Goal: Information Seeking & Learning: Learn about a topic

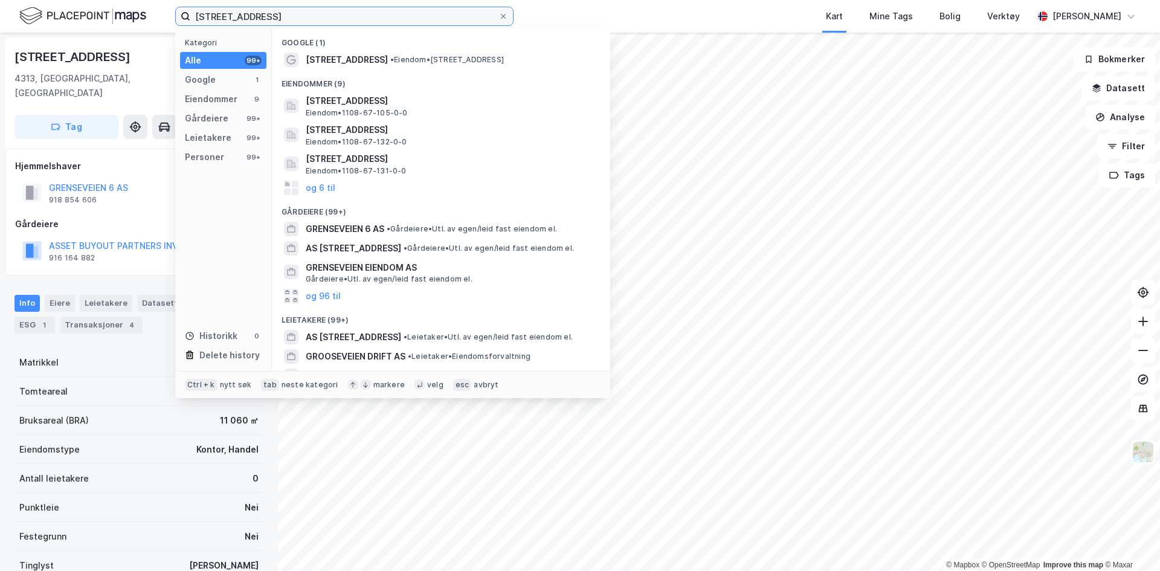
click at [299, 18] on input "grenseveien 6, sandnes" at bounding box center [344, 16] width 308 height 18
drag, startPoint x: 319, startPoint y: 19, endPoint x: 121, endPoint y: 8, distance: 198.5
click at [121, 8] on div "grenseveien 6, sandnes Kategori Alle 99+ Google 1 Eiendommer 9 Gårdeiere 99+ Le…" at bounding box center [580, 16] width 1160 height 33
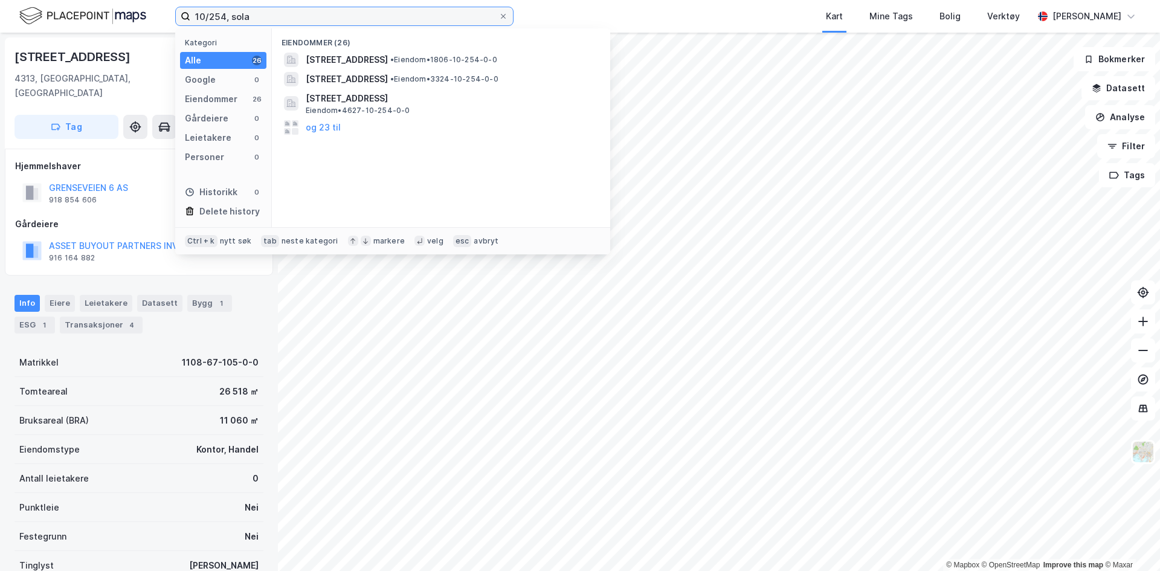
type input "10/254, sola"
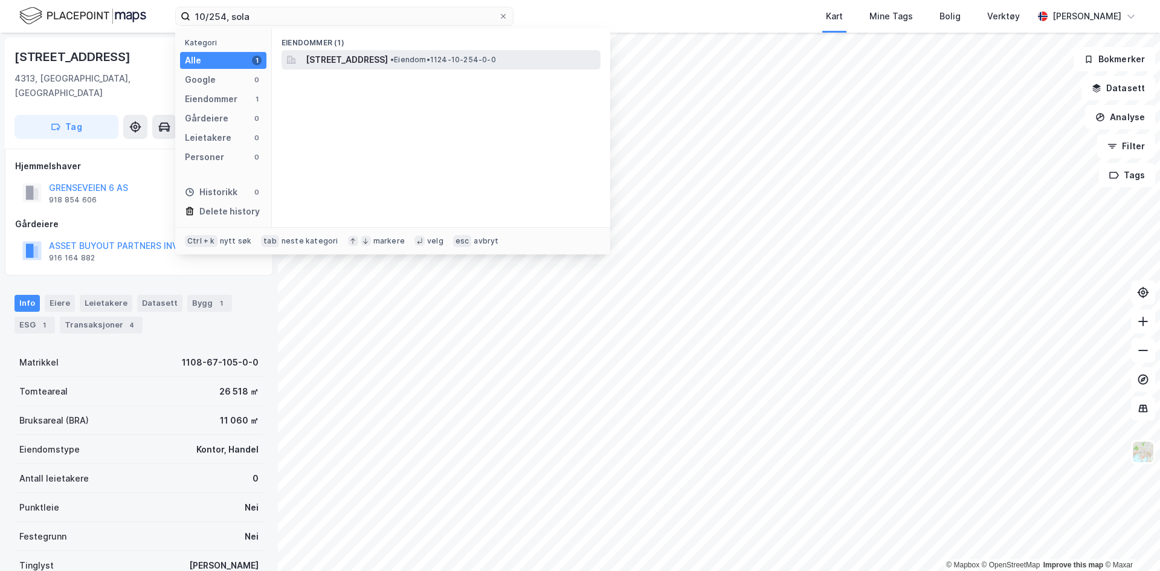
click at [388, 59] on span "Risabergvegen 5, 4056, TANANGER, SOLA" at bounding box center [347, 60] width 82 height 15
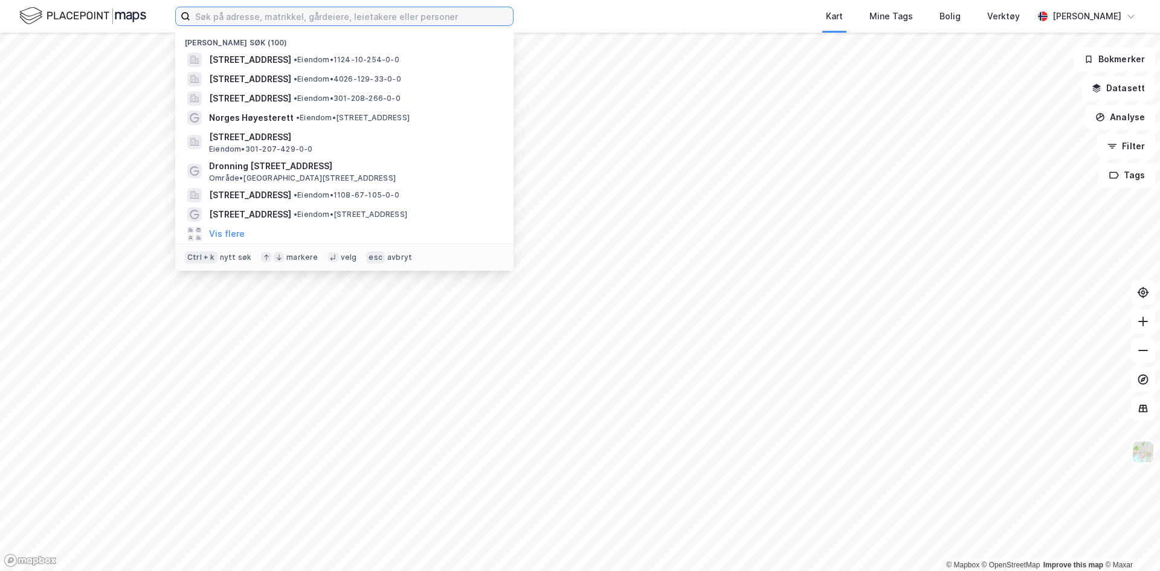
click at [319, 15] on input at bounding box center [351, 16] width 323 height 18
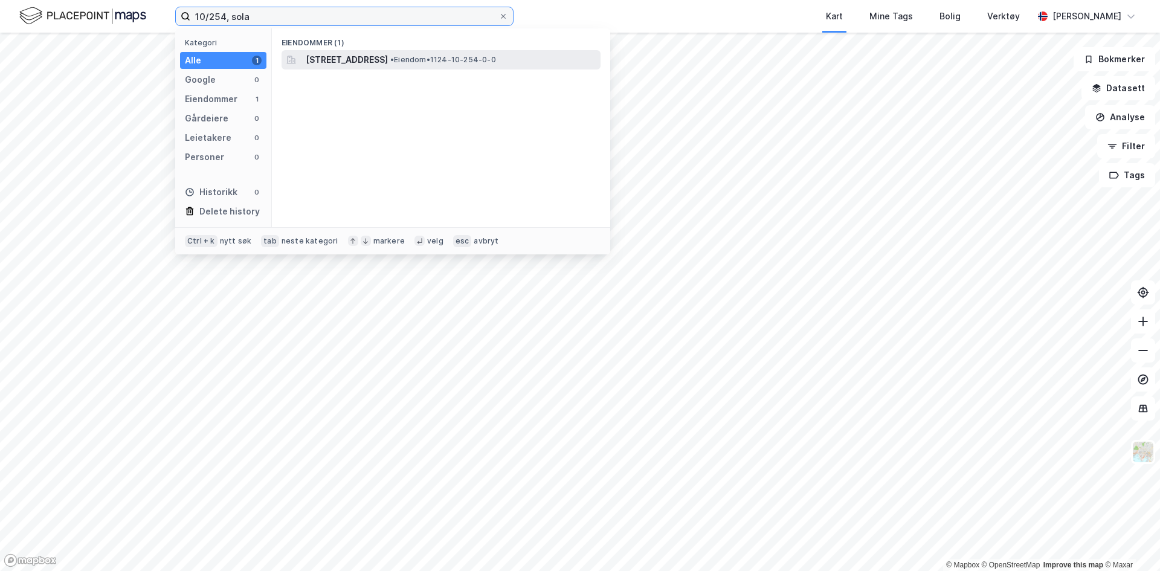
type input "10/254, sola"
click at [380, 57] on span "[STREET_ADDRESS]" at bounding box center [347, 60] width 82 height 15
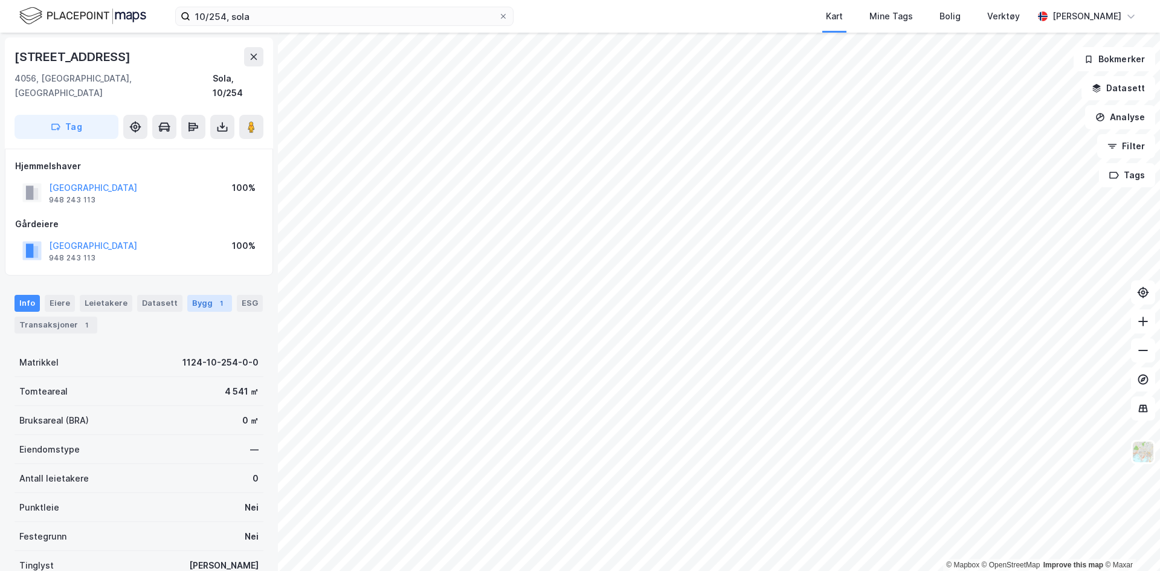
click at [204, 295] on div "Bygg 1" at bounding box center [209, 303] width 45 height 17
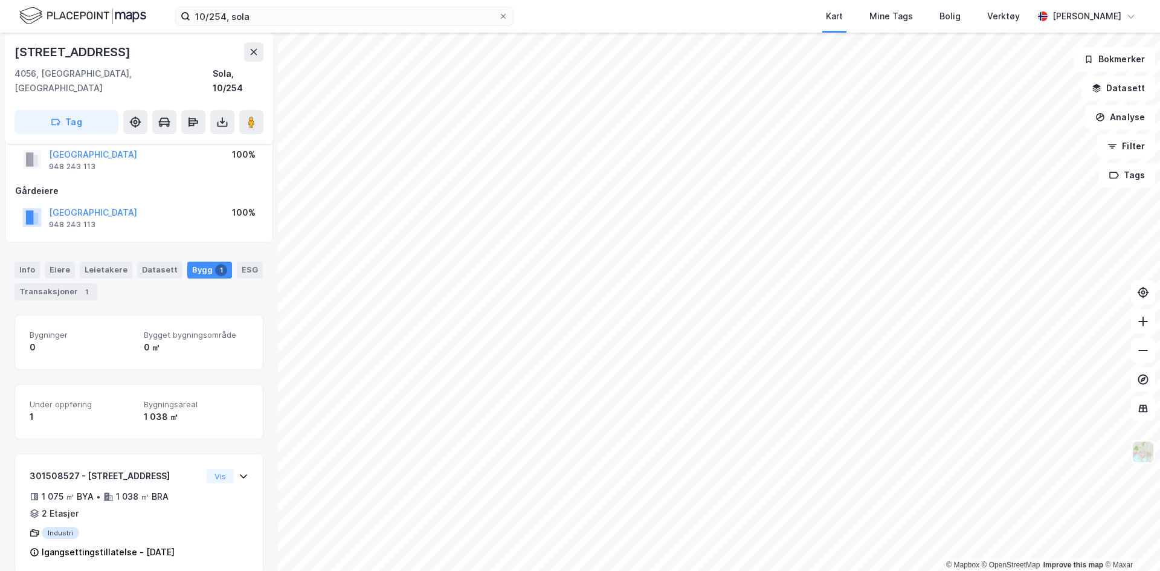
scroll to position [37, 0]
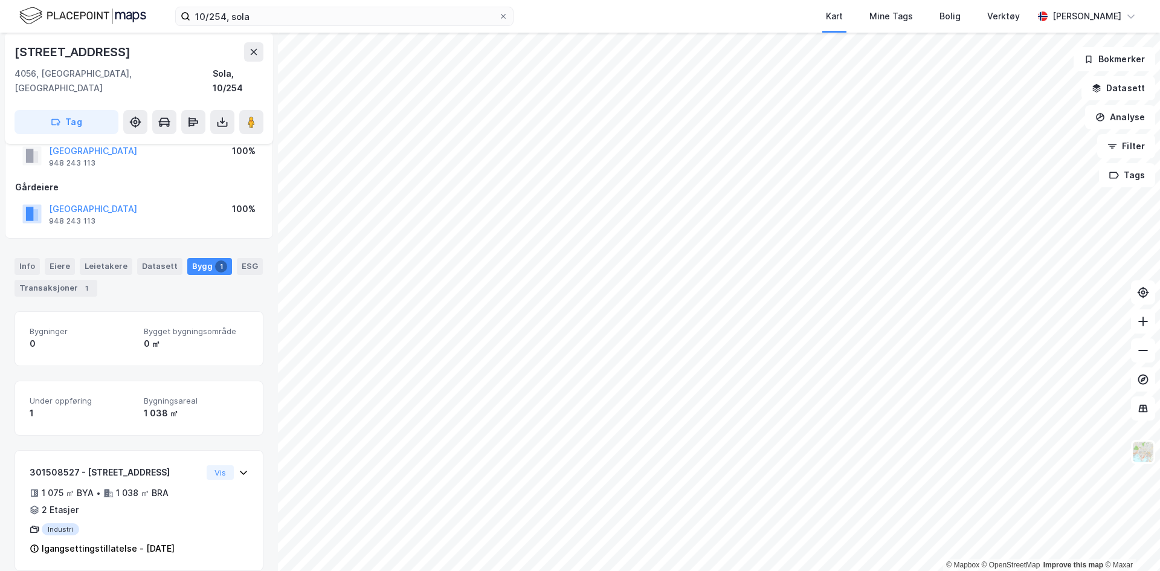
click at [45, 396] on span "Under oppføring" at bounding box center [82, 401] width 105 height 10
click at [160, 396] on span "Bygningsareal" at bounding box center [196, 401] width 105 height 10
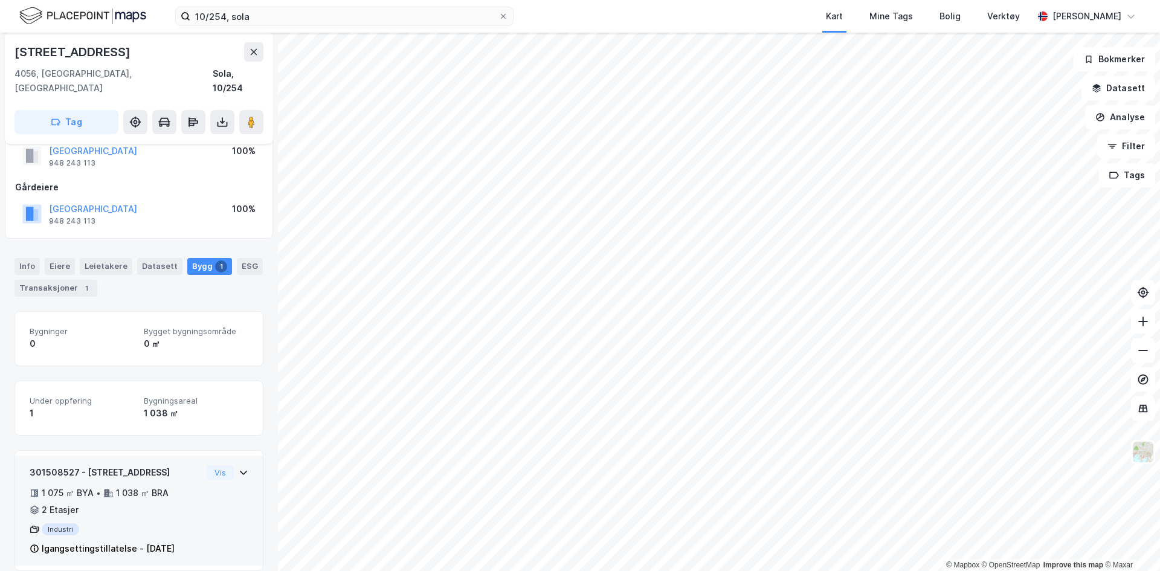
click at [97, 542] on div "Igangsettingstillatelse - [DATE]" at bounding box center [108, 549] width 133 height 15
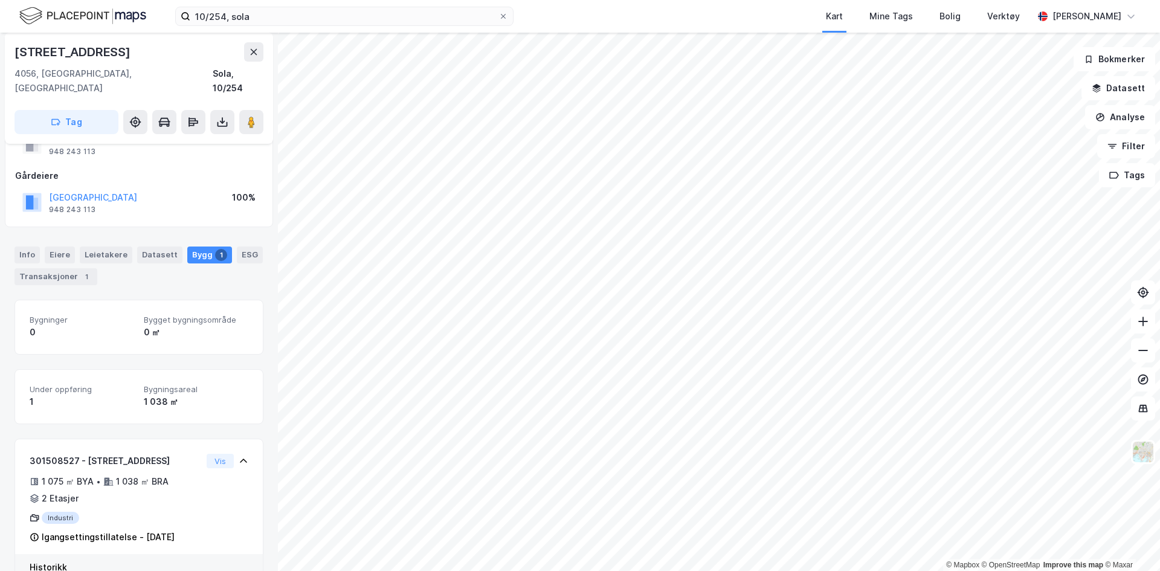
scroll to position [112, 0]
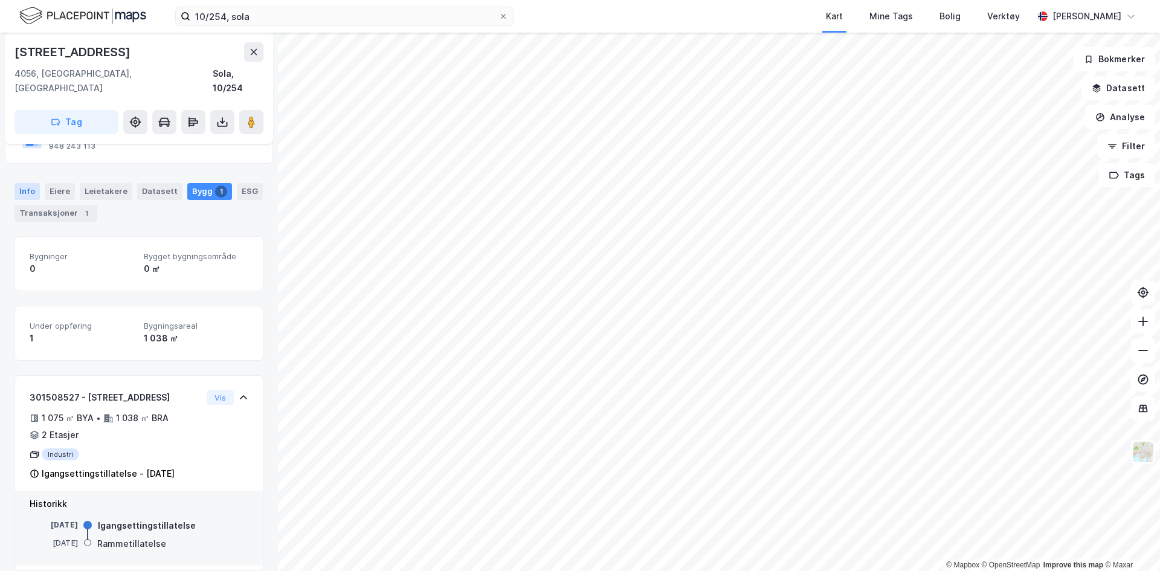
click at [31, 183] on div "Info" at bounding box center [27, 191] width 25 height 17
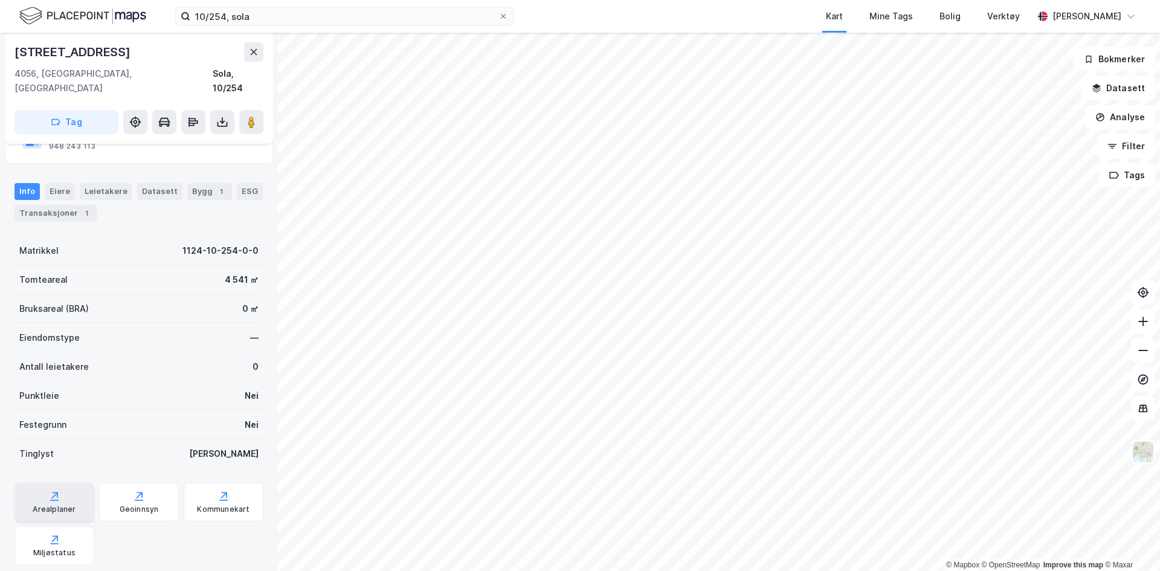
click at [62, 483] on div "Arealplaner" at bounding box center [55, 502] width 80 height 39
